Goal: Information Seeking & Learning: Check status

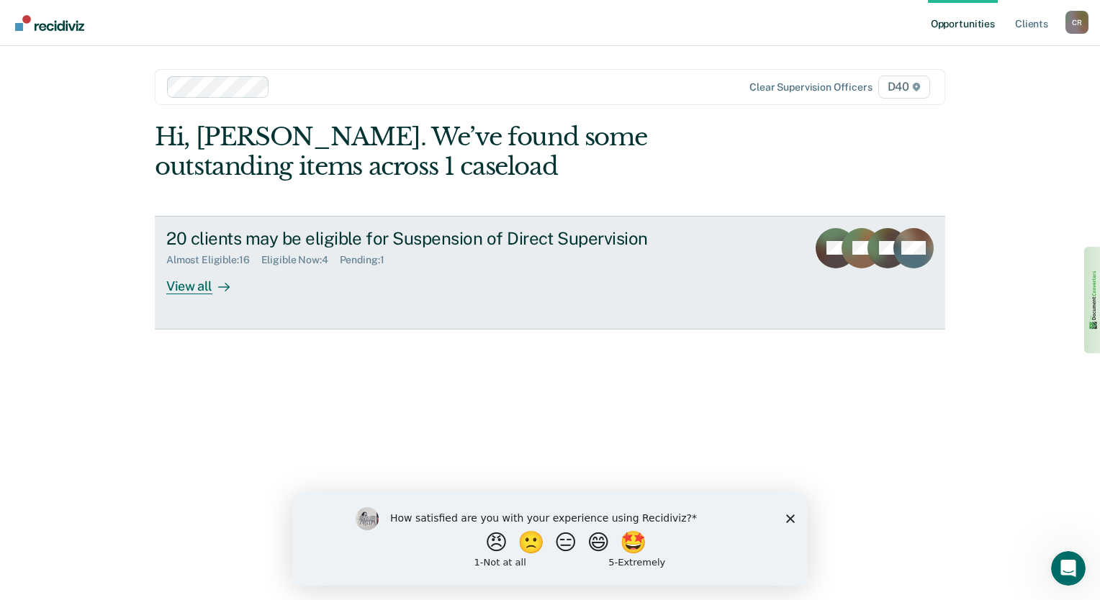
click at [196, 284] on div "View all" at bounding box center [206, 280] width 81 height 28
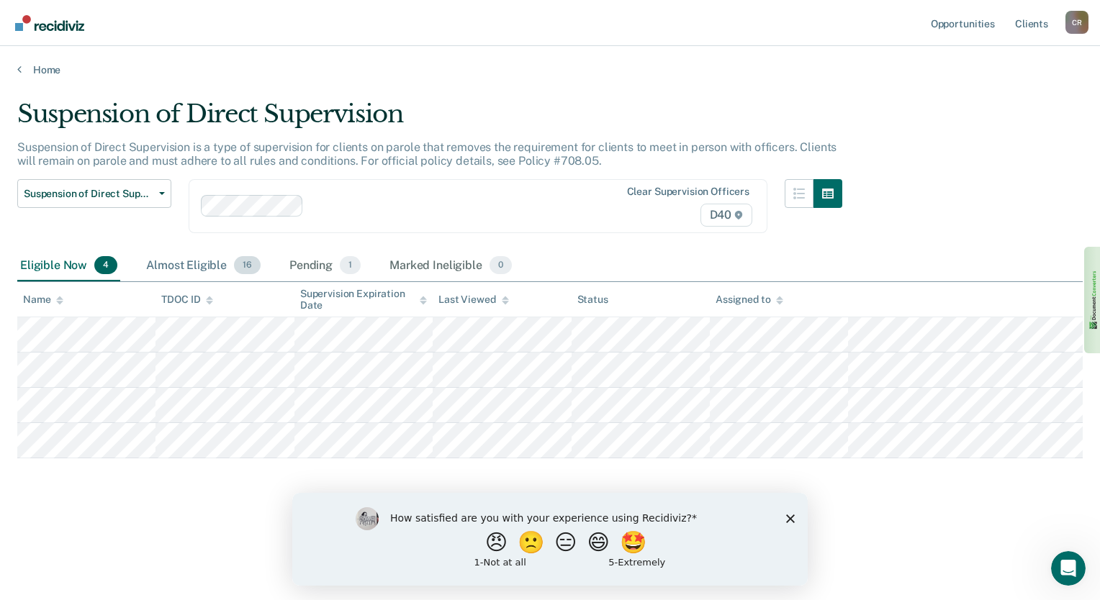
click at [197, 263] on div "Almost Eligible 16" at bounding box center [203, 267] width 120 height 32
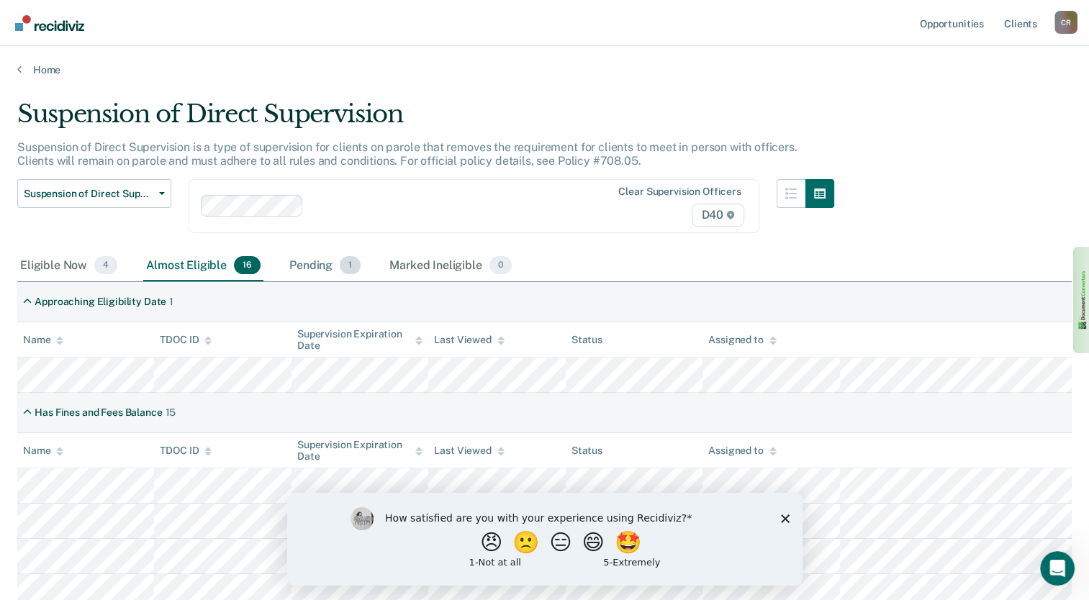
click at [317, 263] on div "Pending 1" at bounding box center [325, 267] width 77 height 32
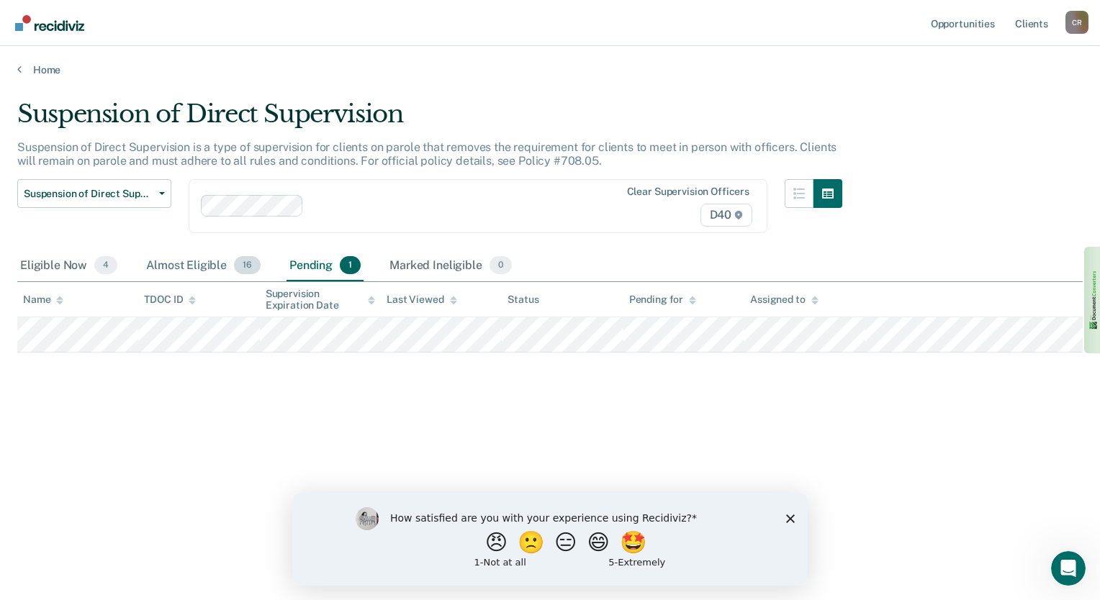
click at [179, 263] on div "Almost Eligible 16" at bounding box center [203, 267] width 120 height 32
